Goal: Check status: Check status

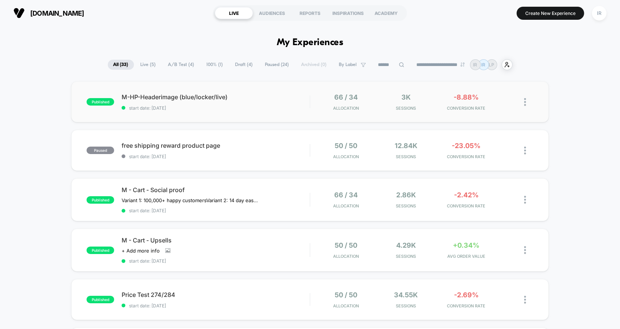
click at [289, 115] on div "published M-HP-Headerimage (blue/locker/live) start date: [DATE] 66 / 34 Alloca…" at bounding box center [309, 101] width 477 height 41
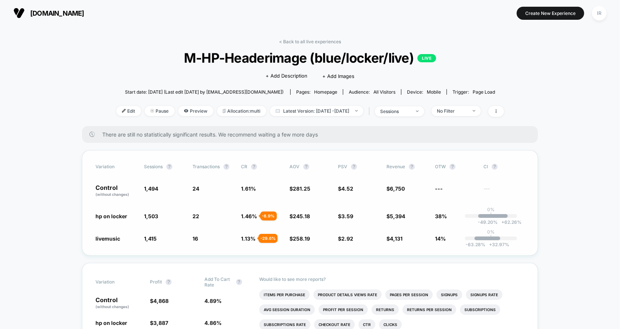
drag, startPoint x: 75, startPoint y: 187, endPoint x: 444, endPoint y: 238, distance: 372.6
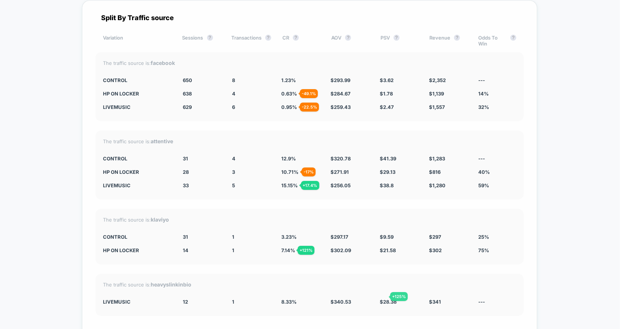
scroll to position [1803, 0]
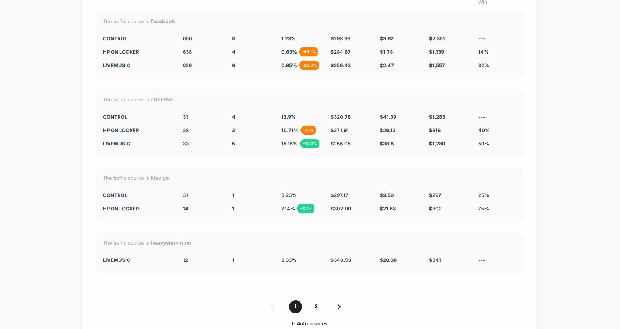
click at [309, 300] on div "1 2" at bounding box center [309, 306] width 428 height 13
click at [312, 300] on span "2" at bounding box center [315, 306] width 13 height 13
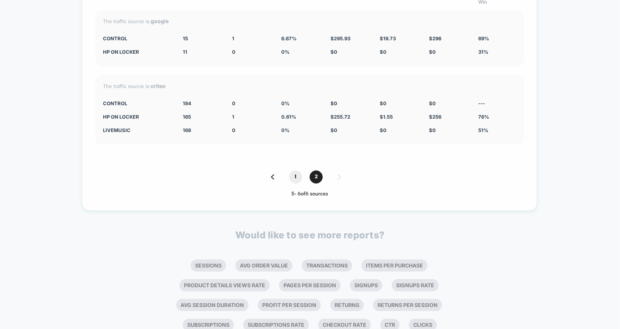
click at [299, 175] on span "1" at bounding box center [295, 176] width 13 height 13
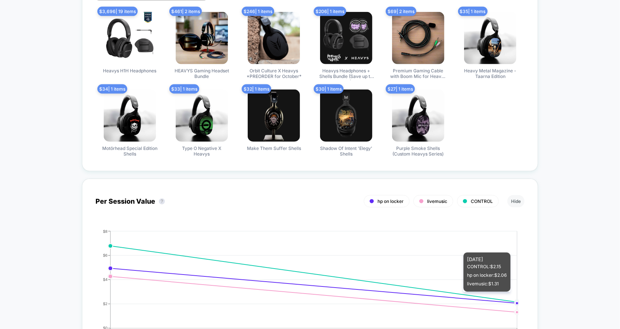
scroll to position [0, 0]
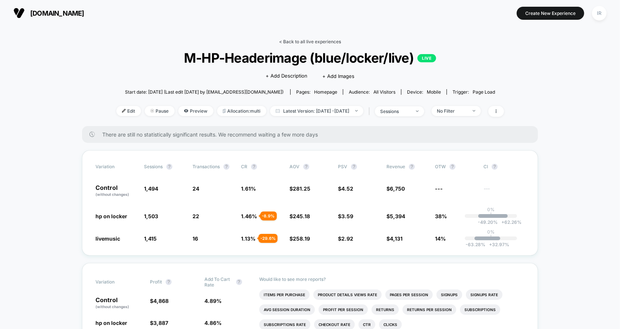
click at [305, 41] on link "< Back to all live experiences" at bounding box center [310, 42] width 62 height 6
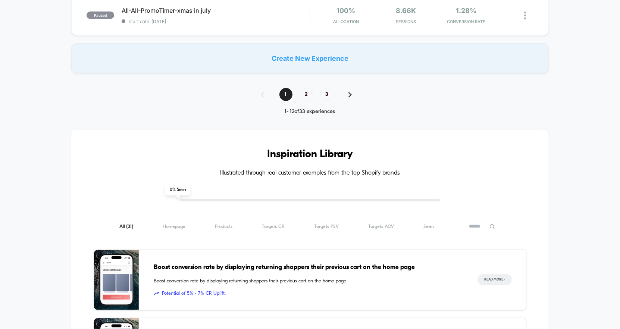
scroll to position [414, 0]
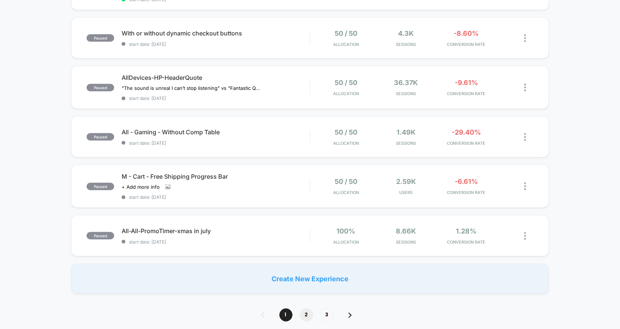
click at [308, 309] on span "2" at bounding box center [306, 314] width 13 height 13
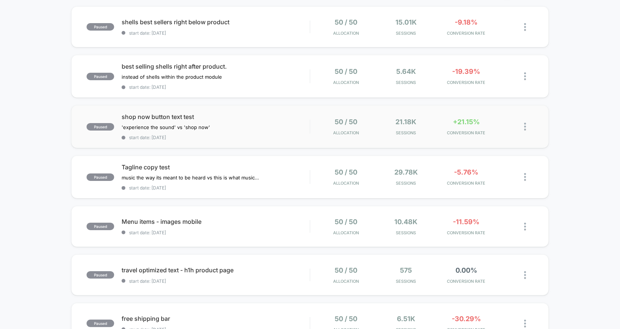
scroll to position [105, 0]
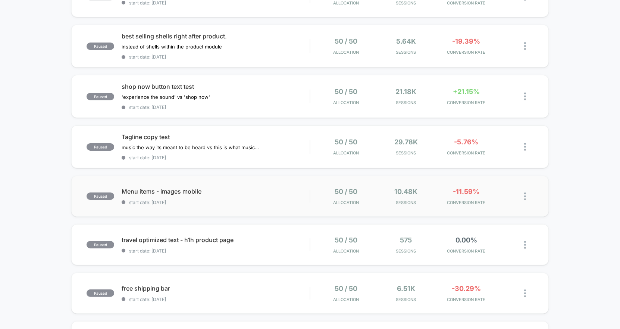
click at [290, 205] on div "paused Menu items - images mobile start date: [DATE] 50 / 50 Allocation 10.48k …" at bounding box center [309, 196] width 477 height 41
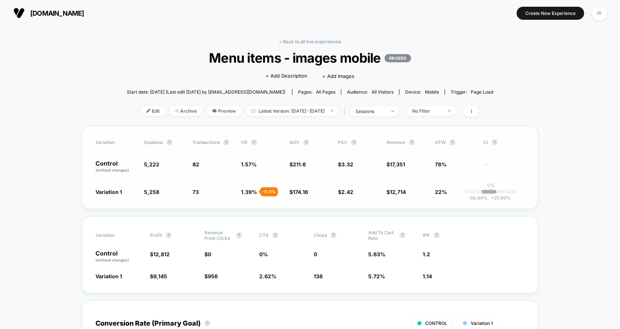
drag, startPoint x: 97, startPoint y: 163, endPoint x: 352, endPoint y: 182, distance: 256.1
click at [352, 182] on div "Variation Sessions ? Transactions ? CR ? AOV ? PSV ? Revenue ? OTW ? CI ? Contr…" at bounding box center [310, 167] width 456 height 83
click at [316, 89] on span "all pages" at bounding box center [325, 92] width 19 height 6
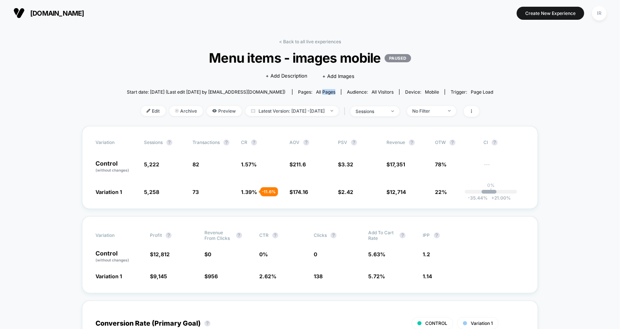
drag, startPoint x: 164, startPoint y: 154, endPoint x: 556, endPoint y: 247, distance: 402.8
click at [311, 39] on link "< Back to all live experiences" at bounding box center [310, 42] width 62 height 6
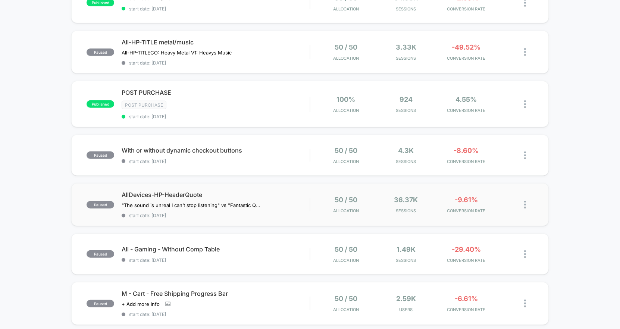
scroll to position [414, 0]
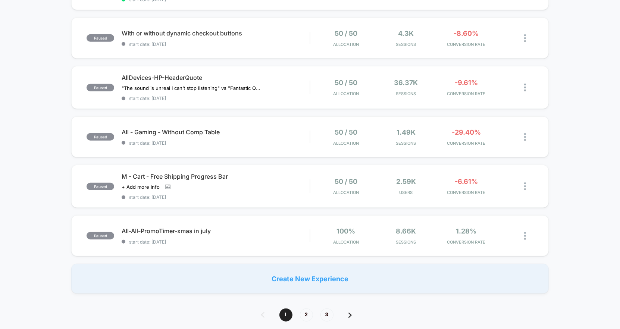
click at [303, 308] on div "1 2 3" at bounding box center [310, 314] width 113 height 13
click at [306, 309] on span "2" at bounding box center [306, 314] width 13 height 13
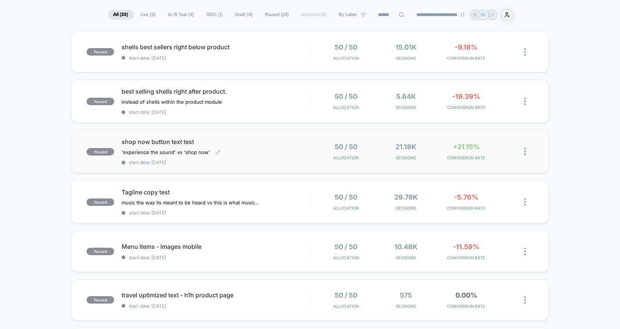
scroll to position [51, 0]
click at [305, 137] on span "shop now button text test" at bounding box center [216, 140] width 188 height 7
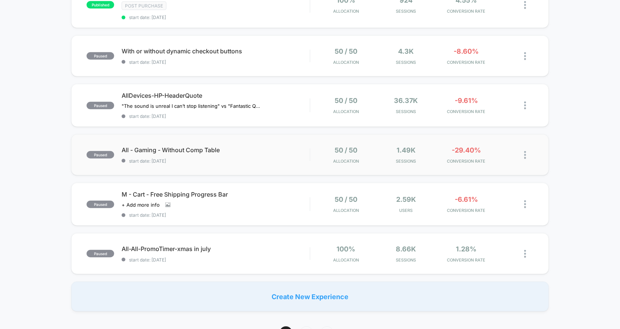
scroll to position [421, 0]
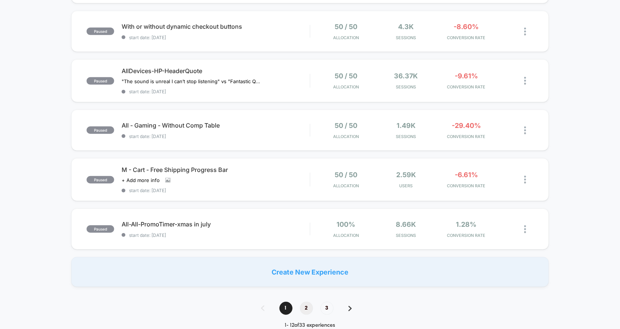
click at [306, 302] on span "2" at bounding box center [306, 308] width 13 height 13
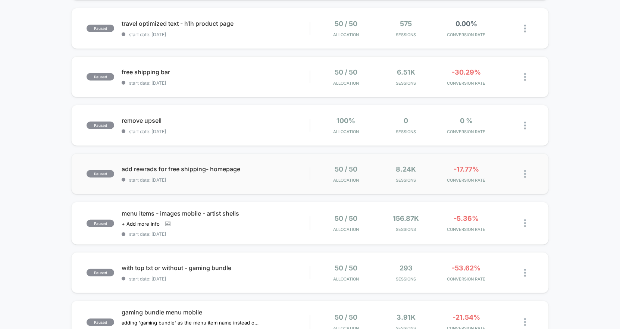
scroll to position [339, 0]
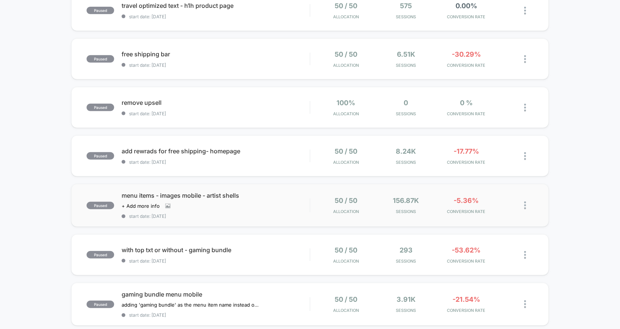
click at [325, 217] on div "paused menu items - images mobile - artist shells Click to view images Click to…" at bounding box center [309, 205] width 477 height 43
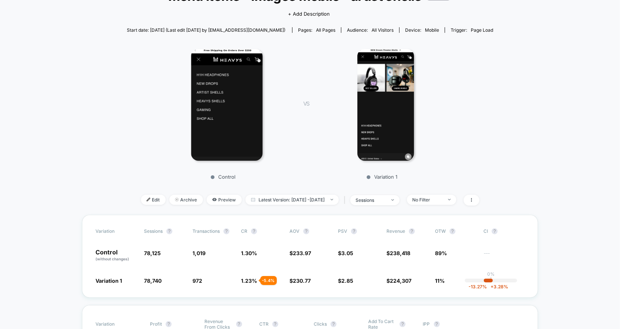
scroll to position [64, 0]
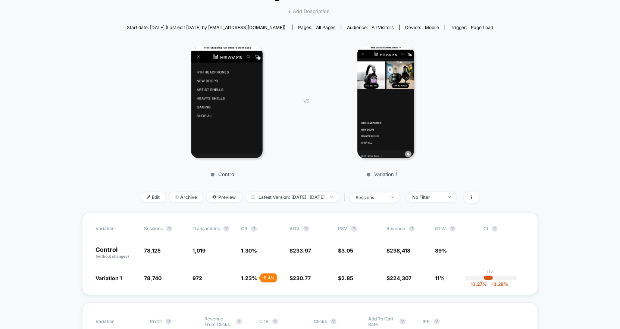
click at [314, 13] on span "+ Add Description" at bounding box center [309, 11] width 42 height 7
